Goal: Task Accomplishment & Management: Manage account settings

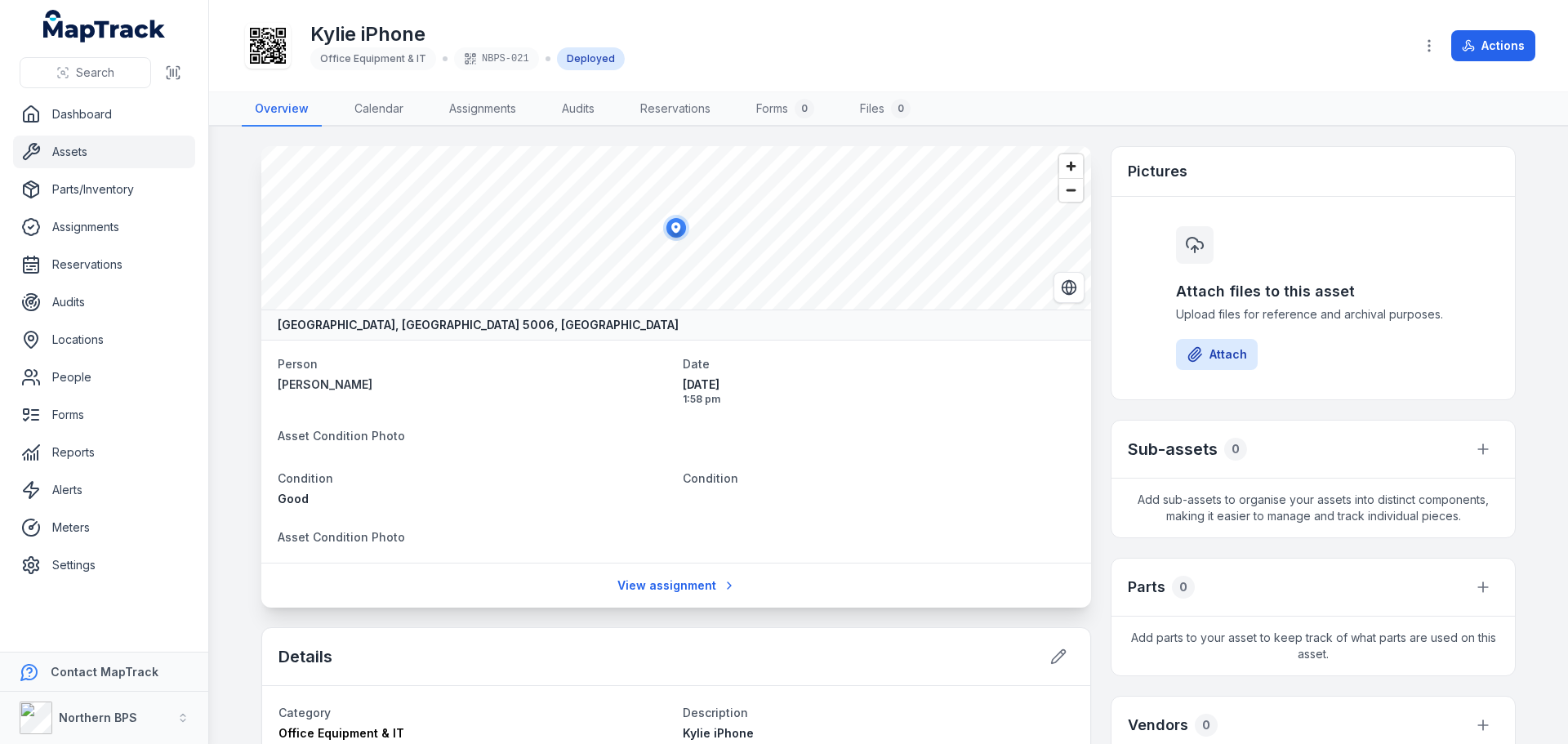
click at [101, 146] on link "Assets" at bounding box center [104, 152] width 182 height 33
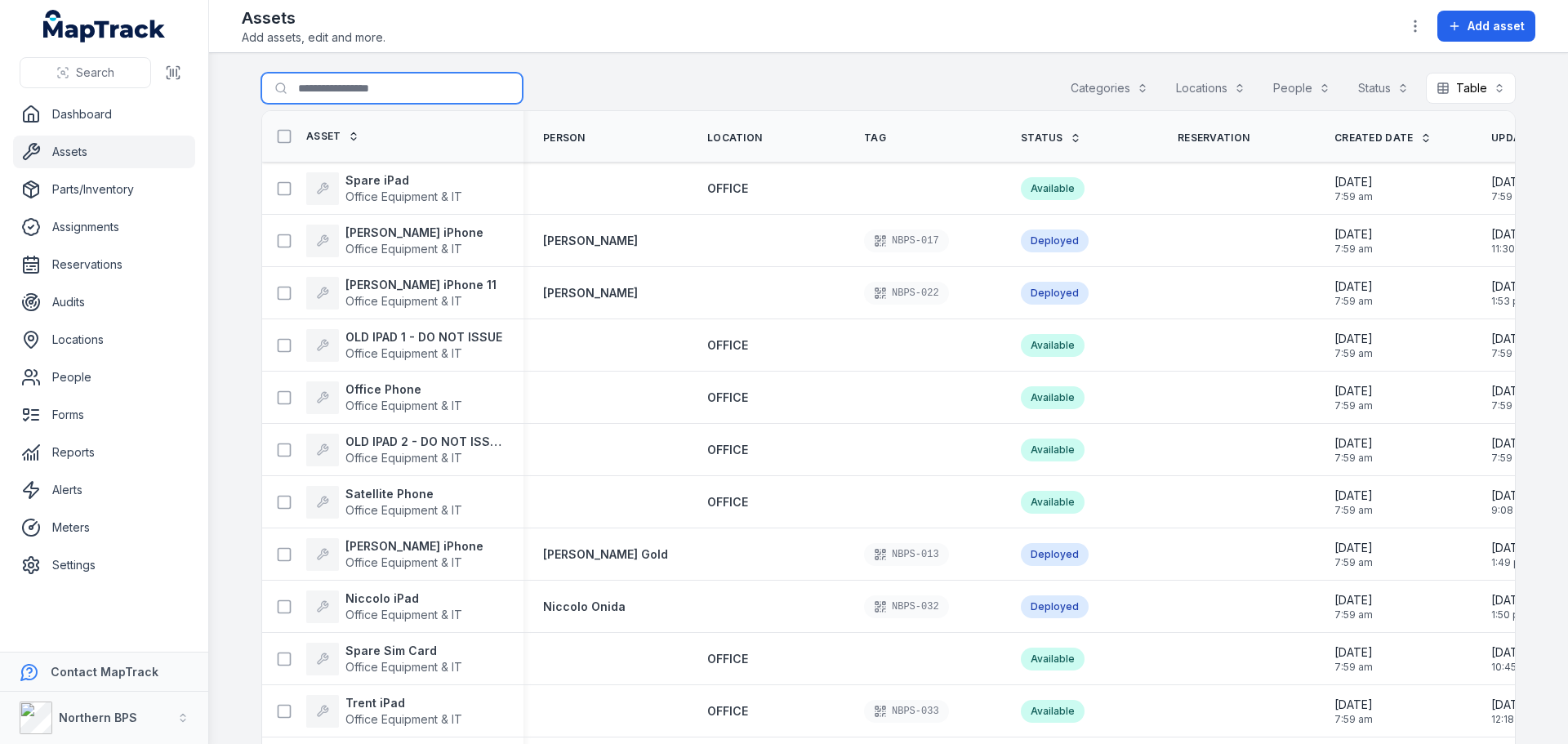
click at [380, 85] on input "Search for assets" at bounding box center [391, 88] width 261 height 31
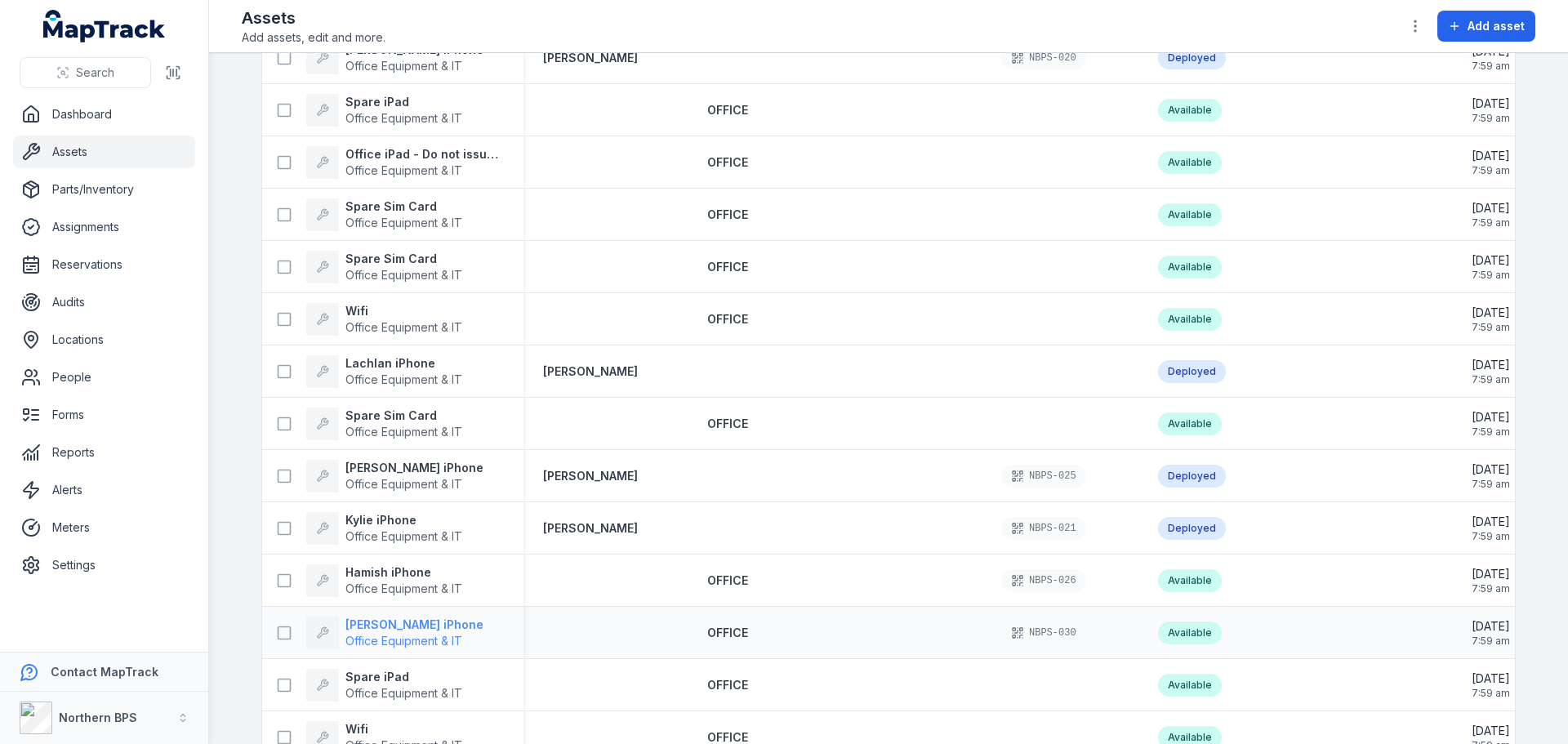
scroll to position [1796, 0]
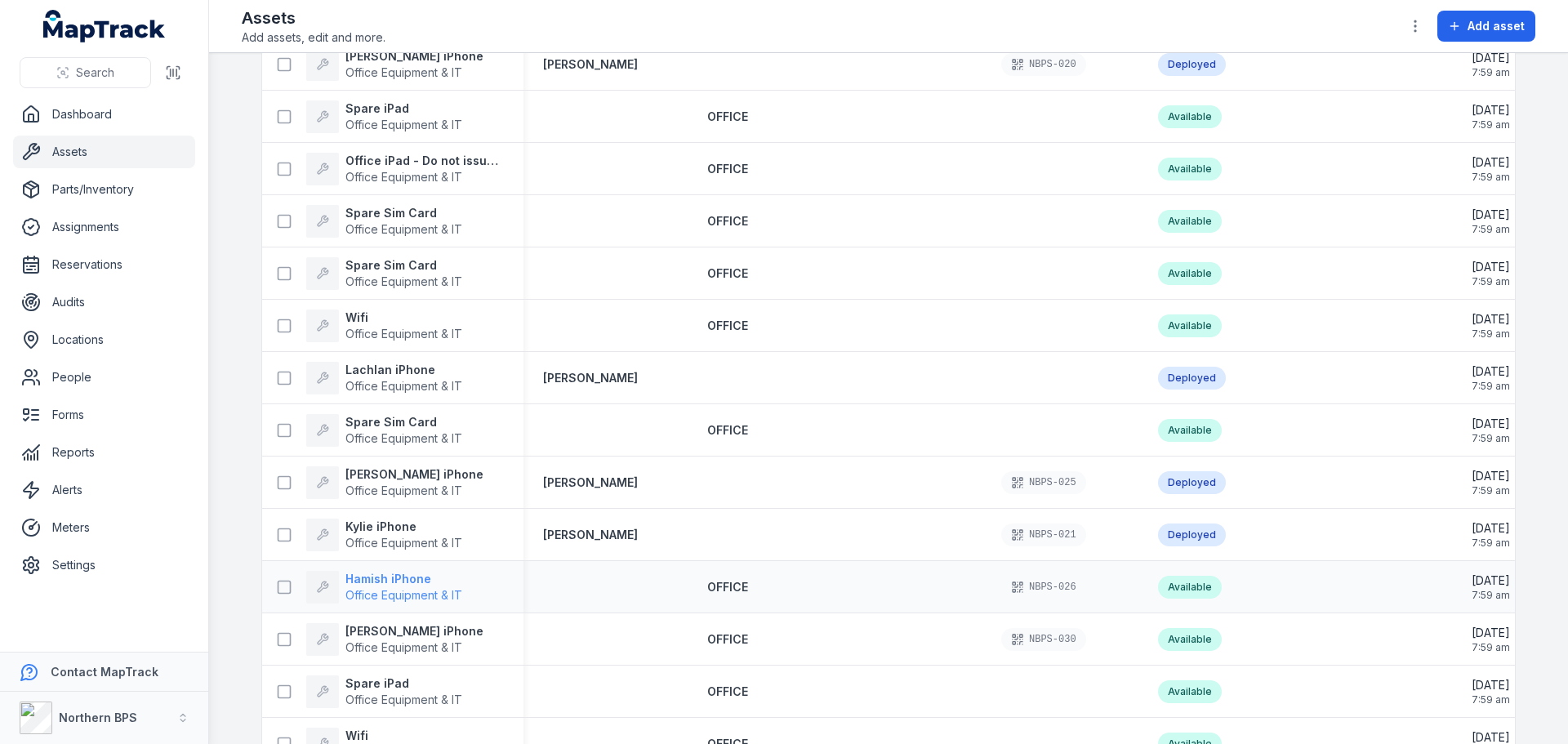
click at [399, 576] on strong "Hamish iPhone" at bounding box center [403, 579] width 116 height 16
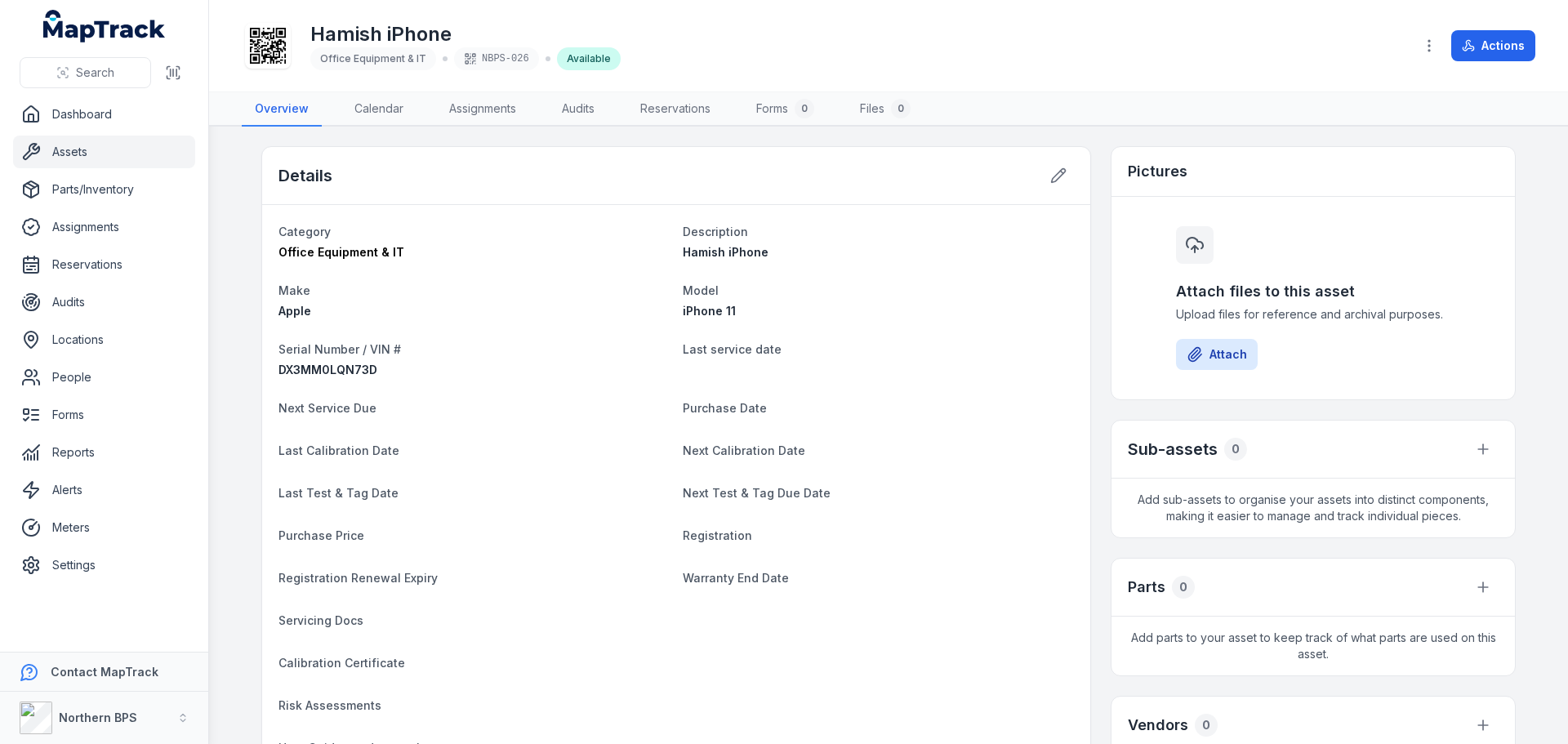
click at [263, 49] on icon at bounding box center [268, 45] width 36 height 36
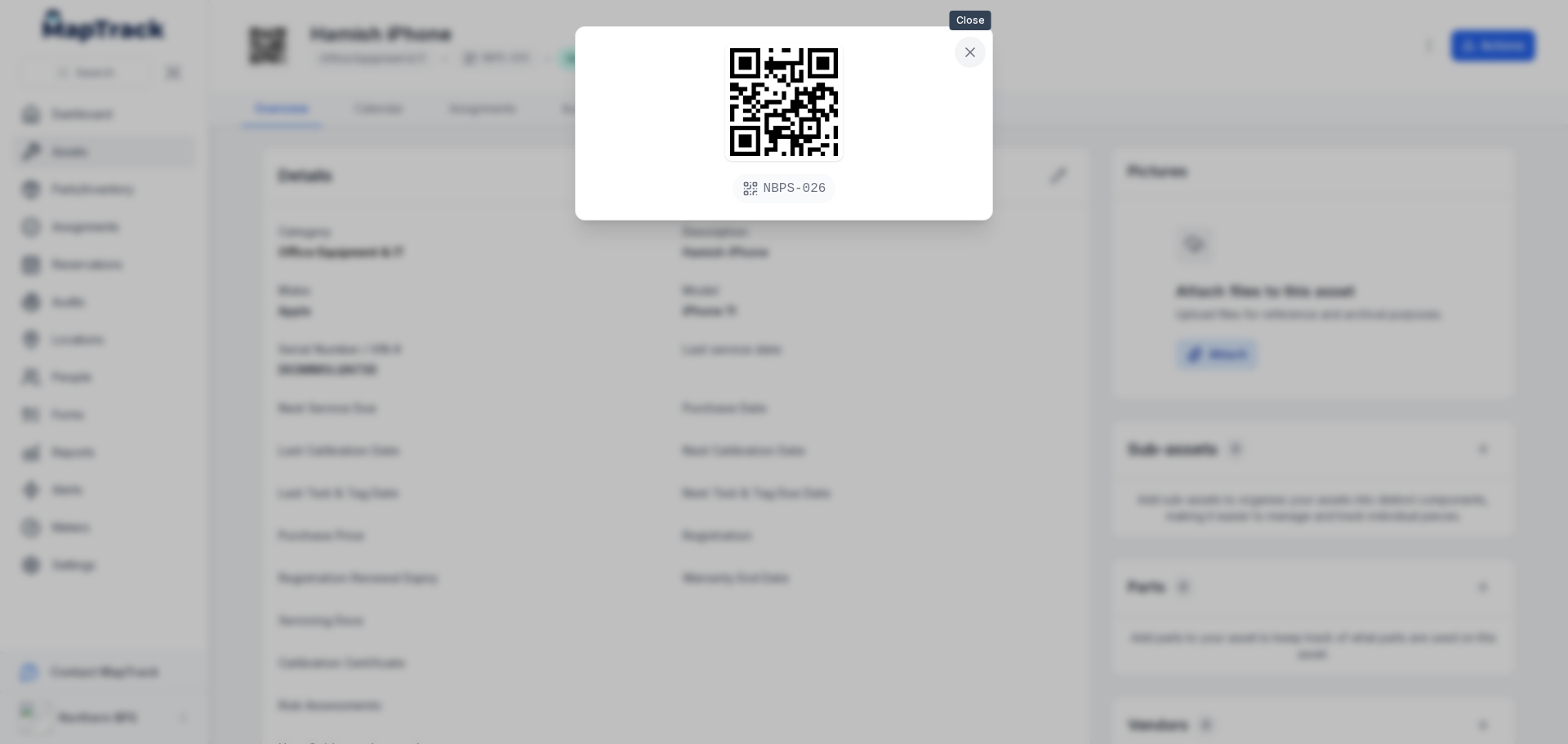
click at [977, 49] on icon at bounding box center [970, 52] width 16 height 16
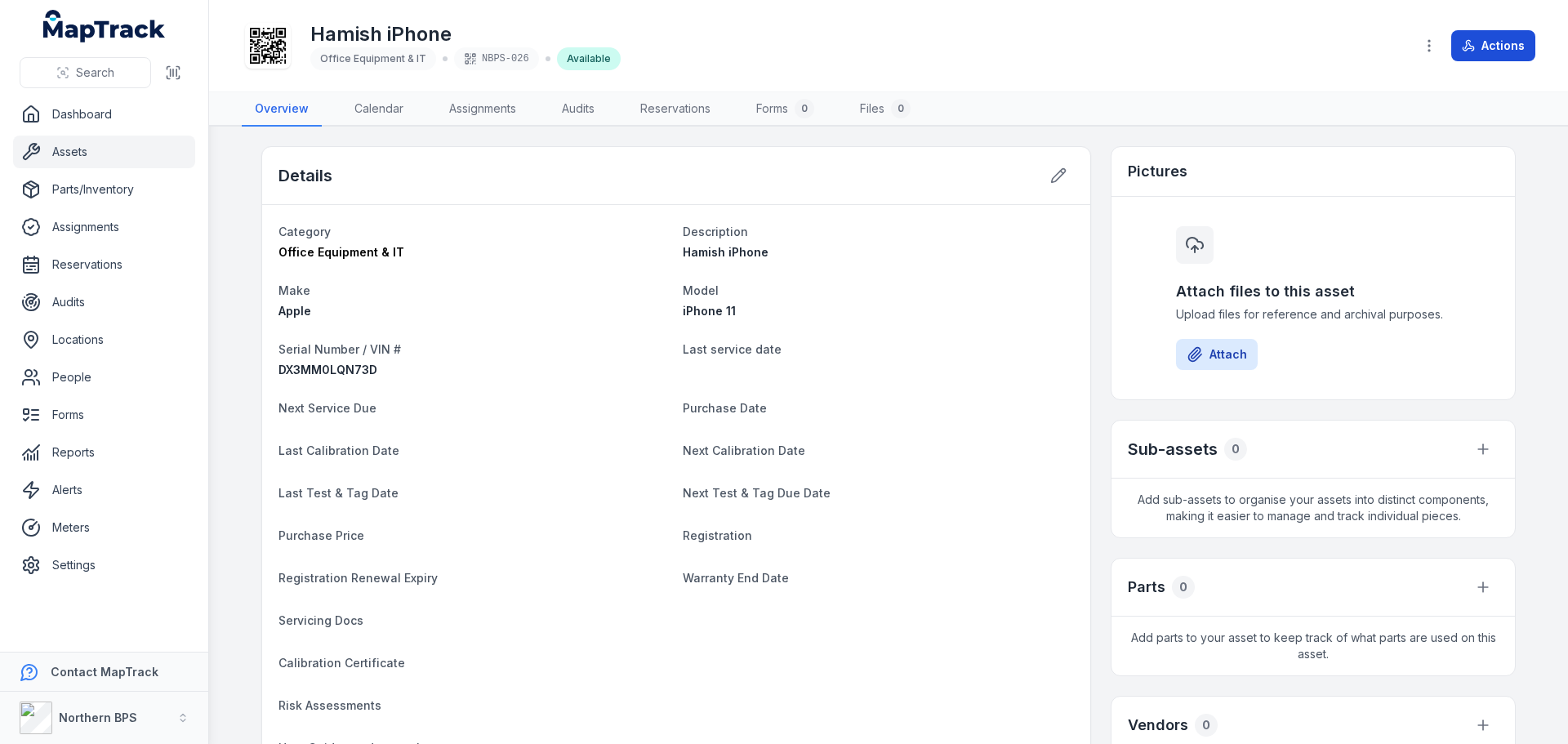
click at [1476, 50] on button "Actions" at bounding box center [1493, 46] width 84 height 31
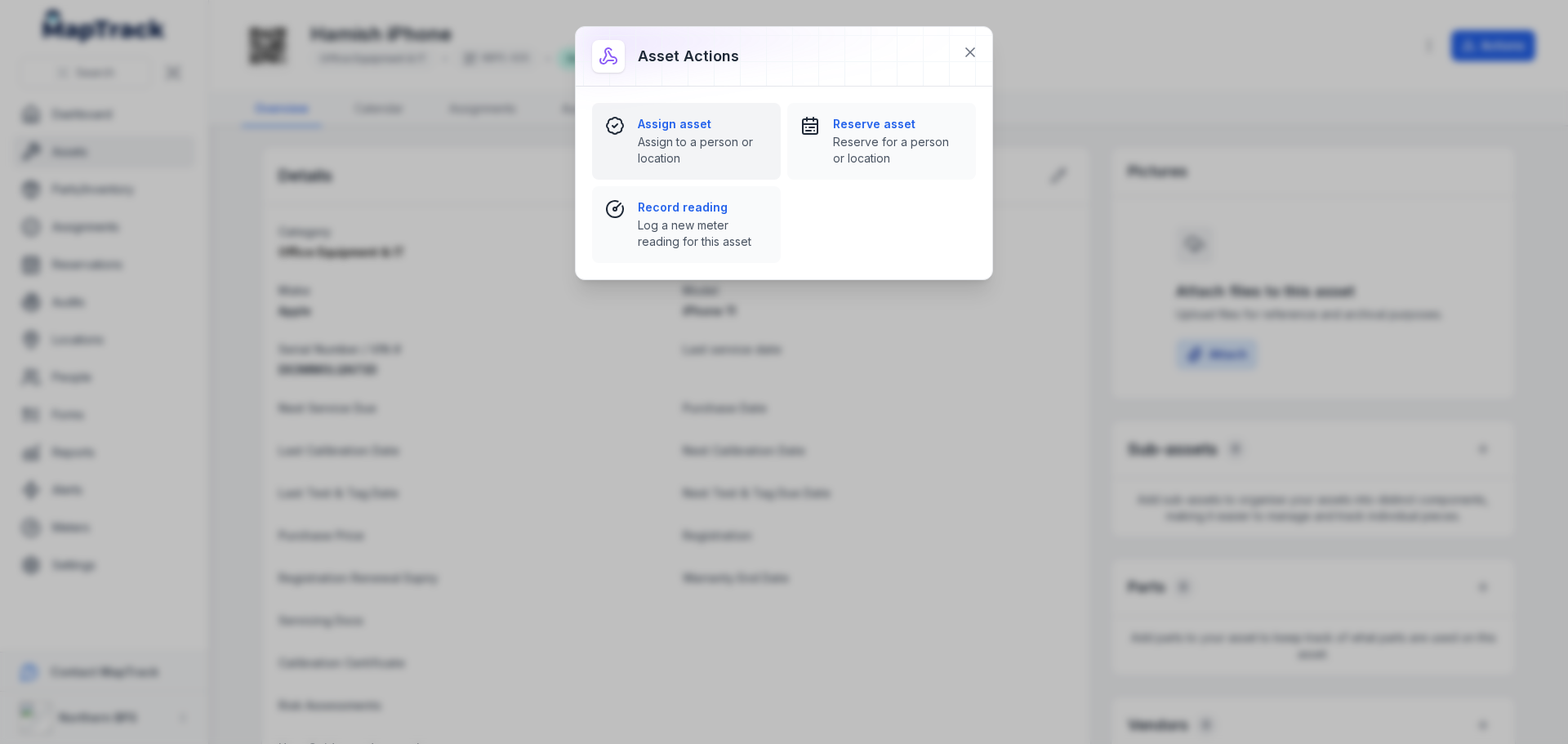
click at [694, 129] on strong "Assign asset" at bounding box center [703, 125] width 130 height 16
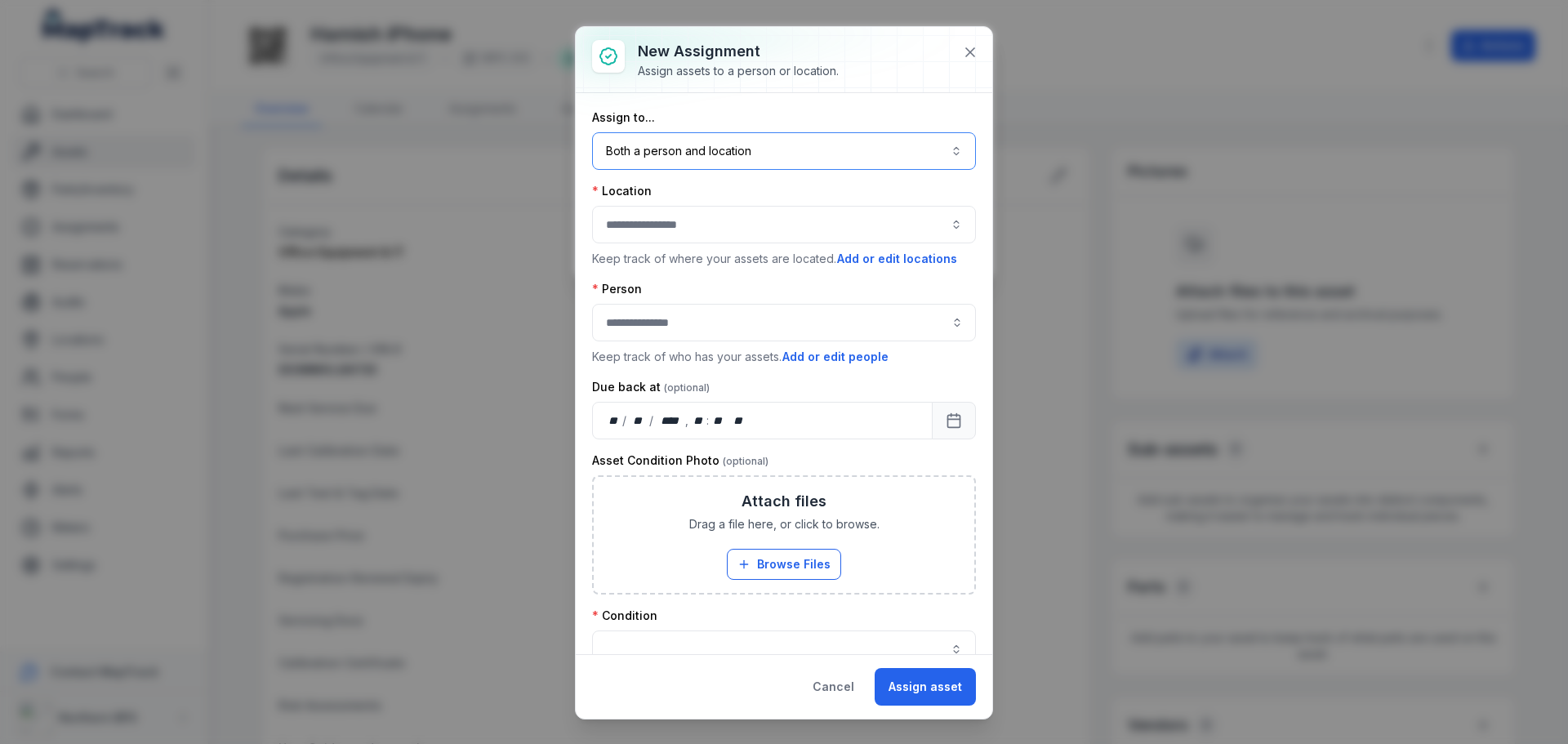
click at [696, 151] on button "Both a person and location ****" at bounding box center [784, 150] width 384 height 38
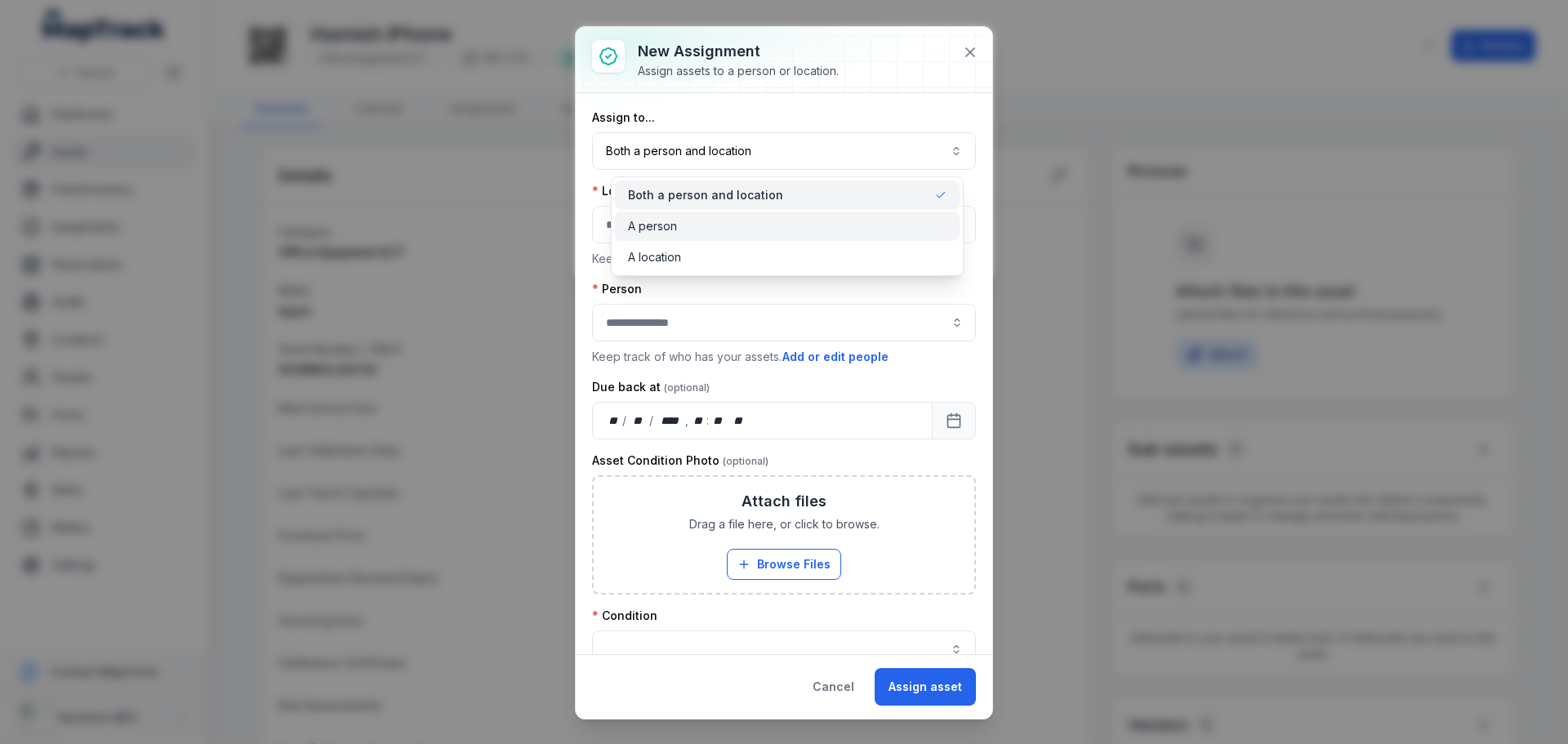
click at [649, 228] on span "A person" at bounding box center [652, 226] width 49 height 16
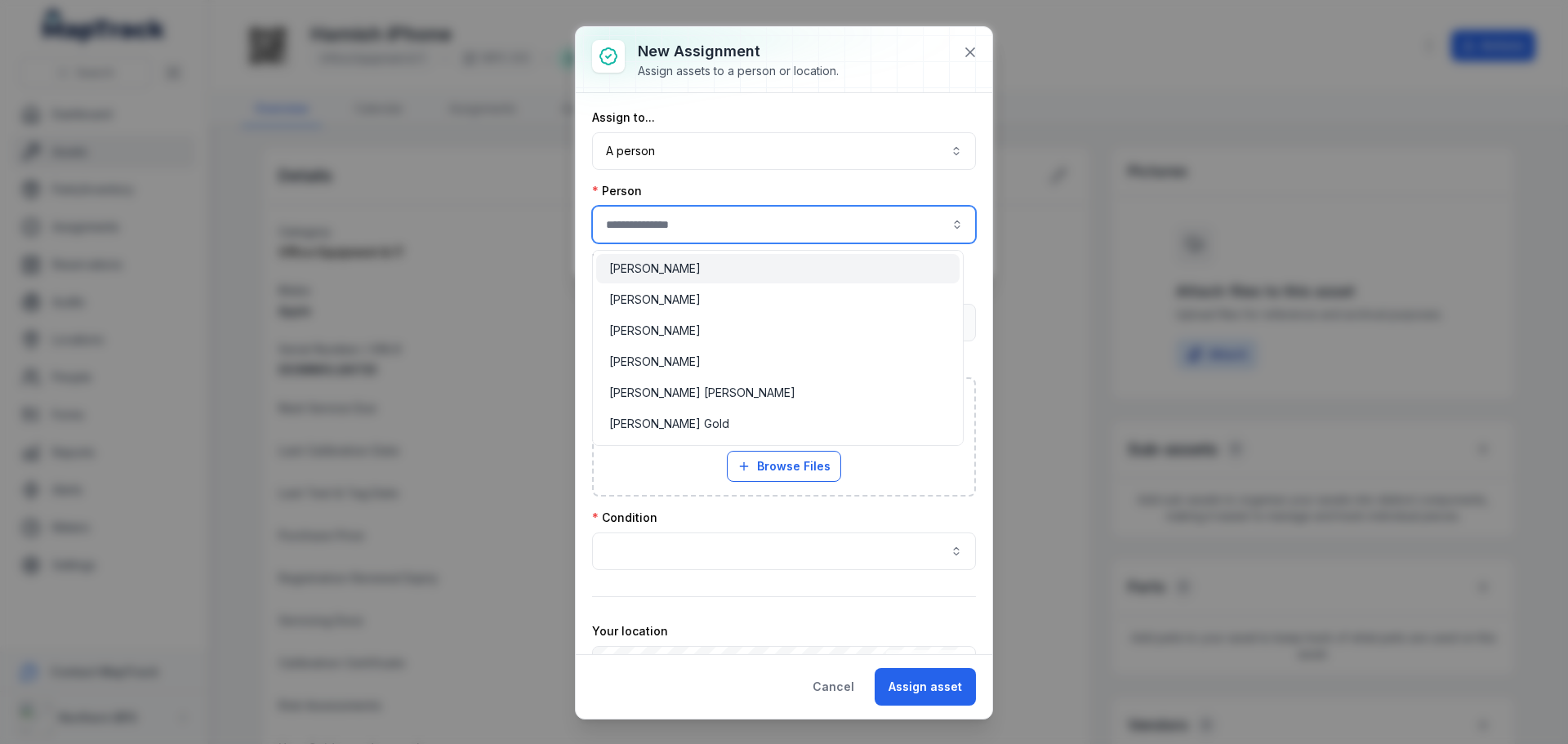
click at [650, 227] on input "assignment-add:person-label" at bounding box center [784, 224] width 384 height 38
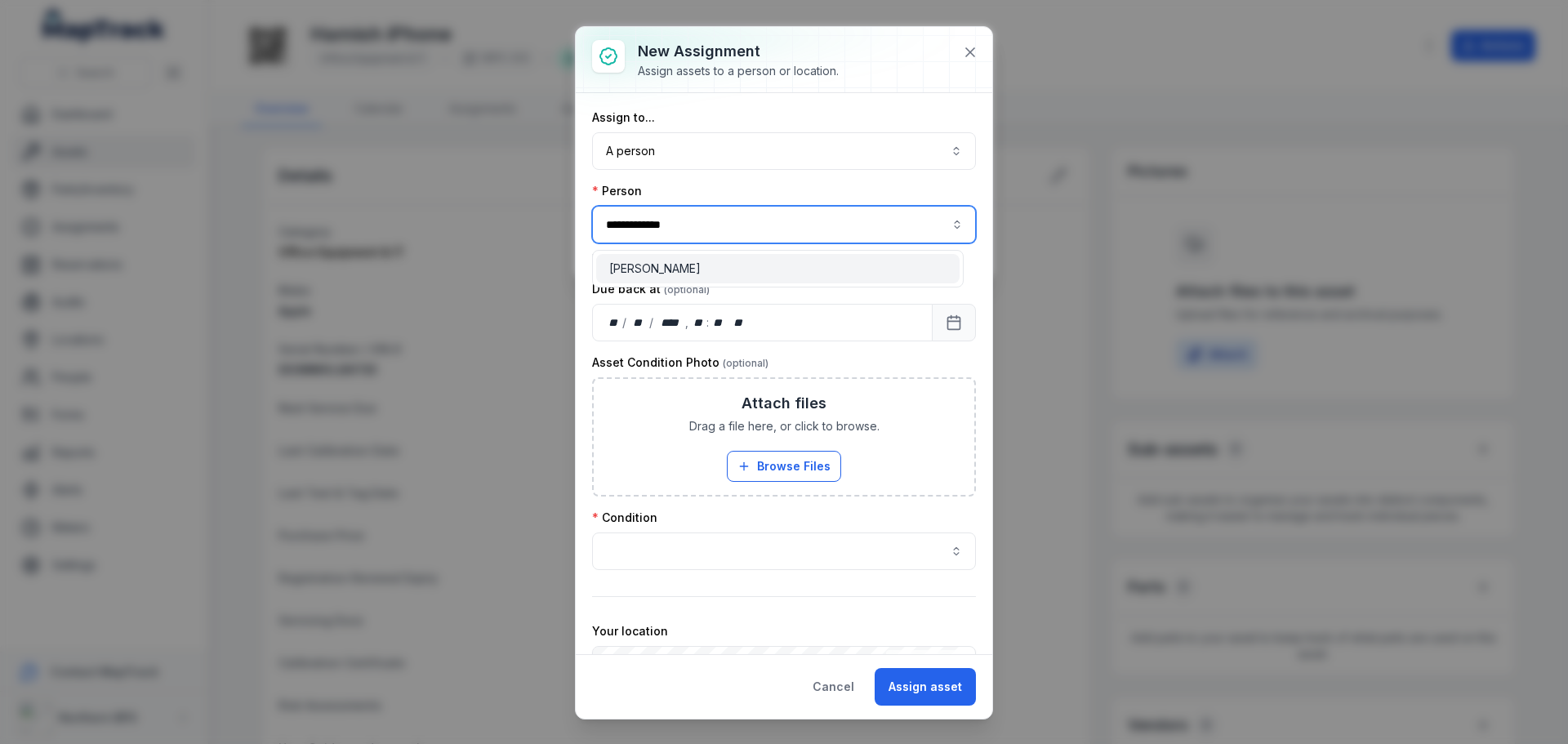
click at [663, 281] on div "[PERSON_NAME]" at bounding box center [778, 268] width 364 height 29
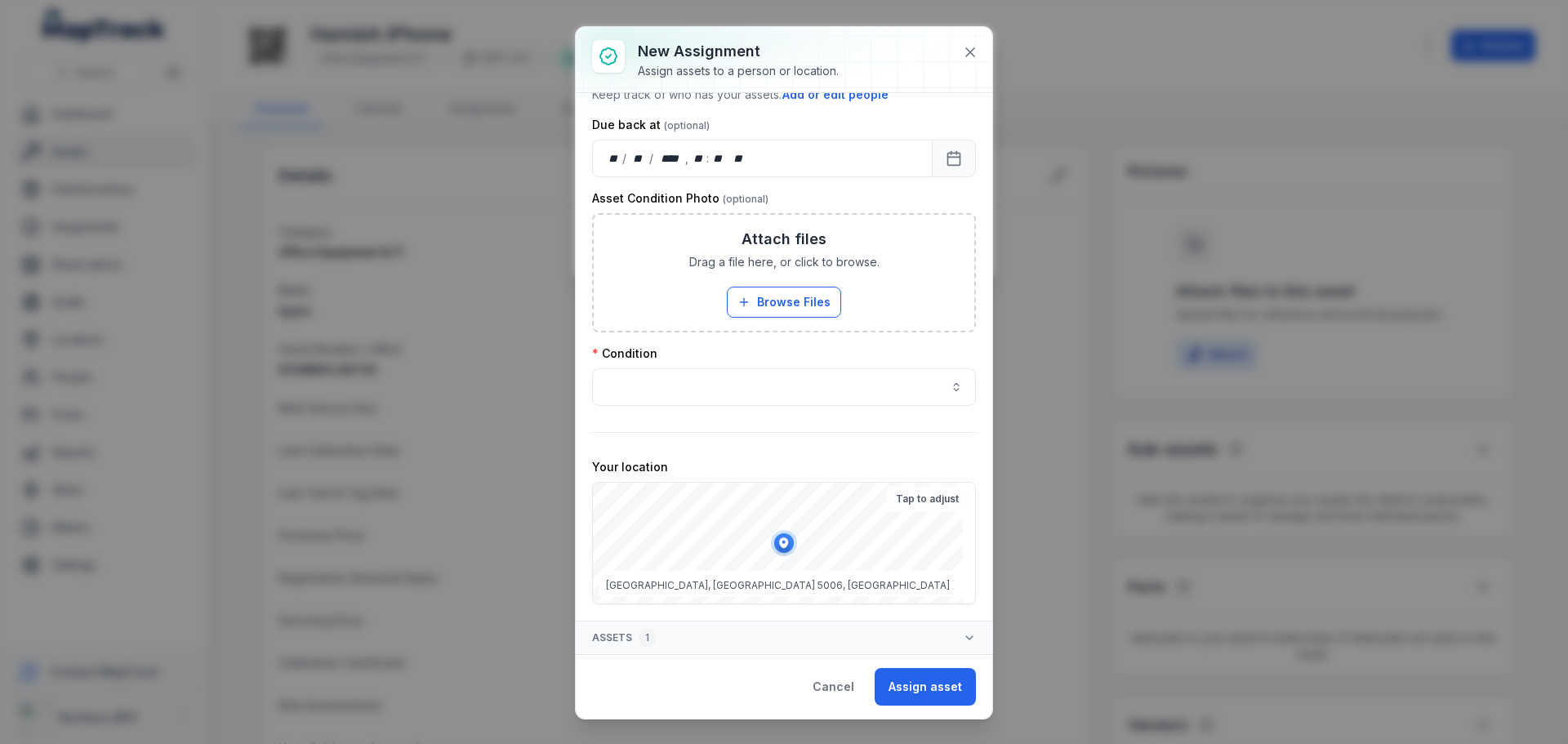
type input "**********"
click at [680, 383] on button "button" at bounding box center [784, 387] width 384 height 38
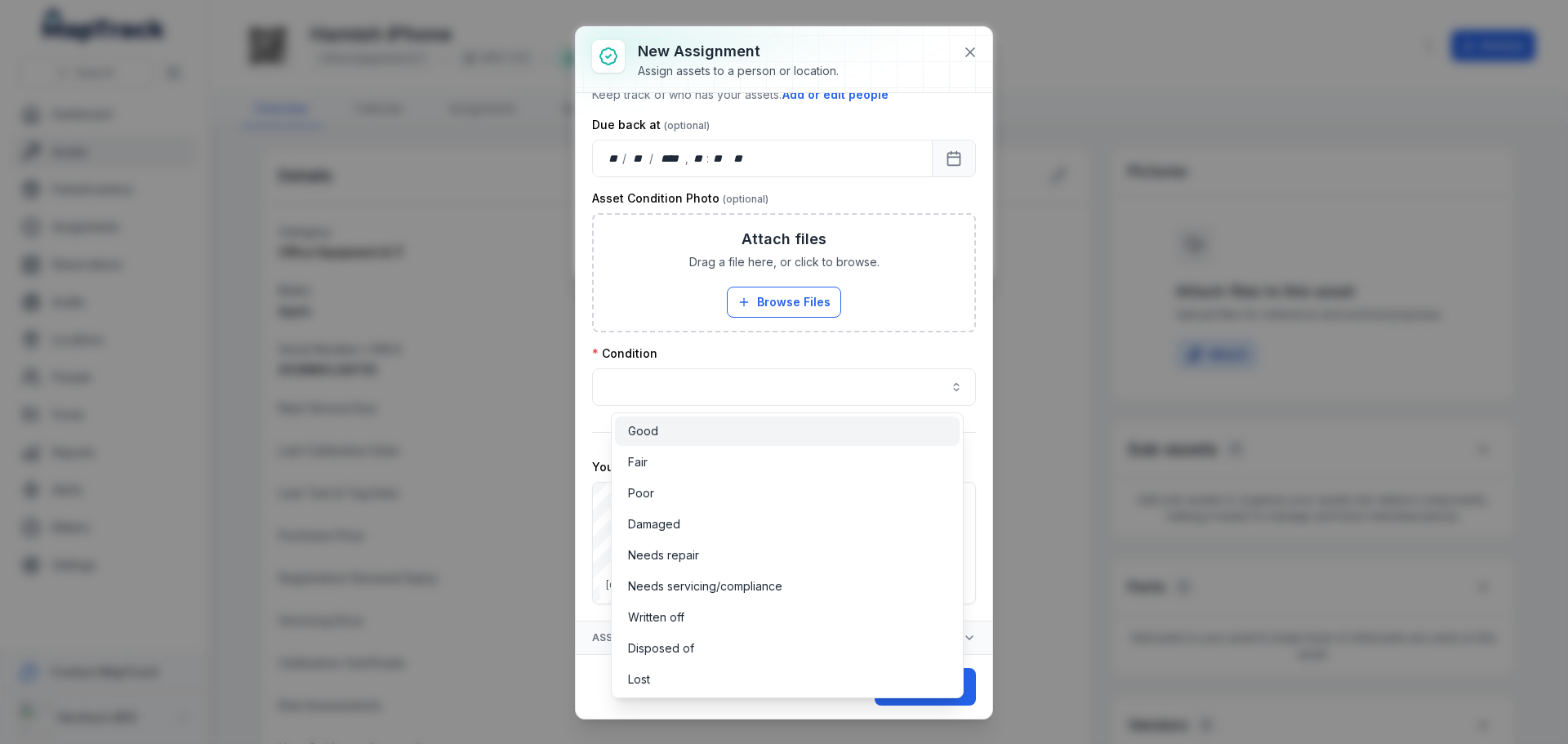
click at [668, 432] on div "Good" at bounding box center [787, 432] width 319 height 16
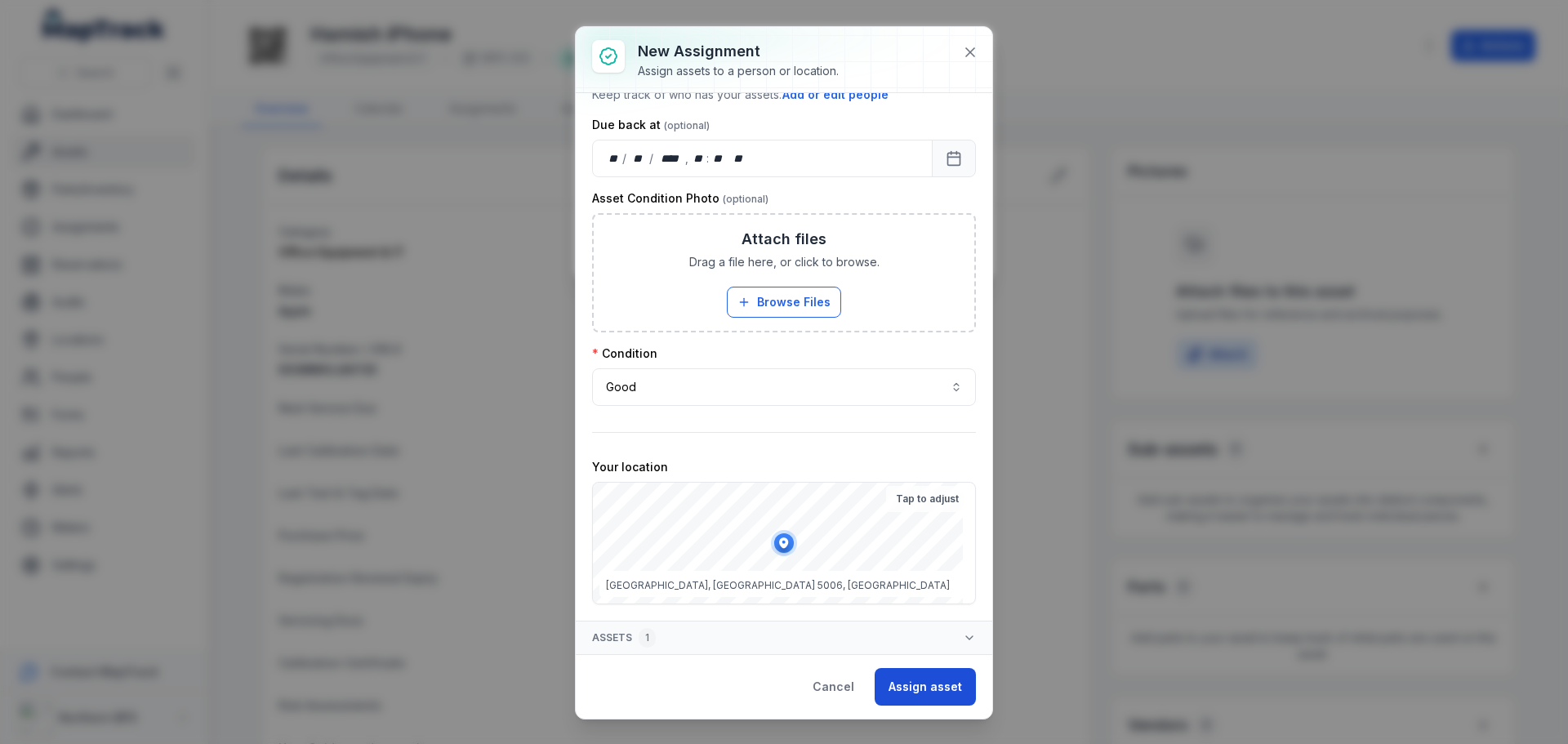
click at [908, 680] on button "Assign asset" at bounding box center [925, 686] width 101 height 38
